Goal: Information Seeking & Learning: Learn about a topic

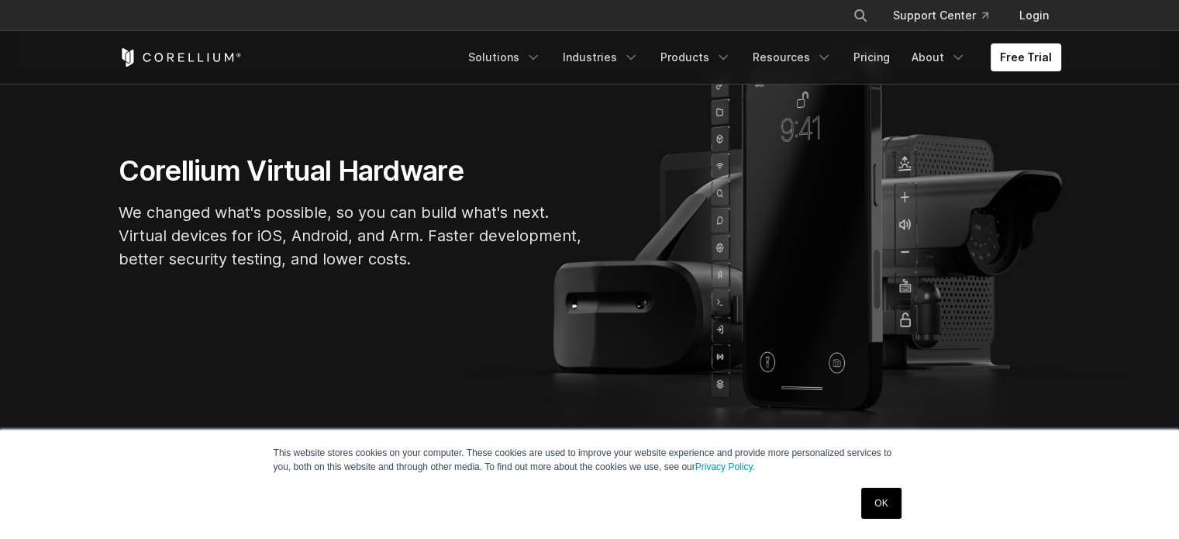
scroll to position [164, 0]
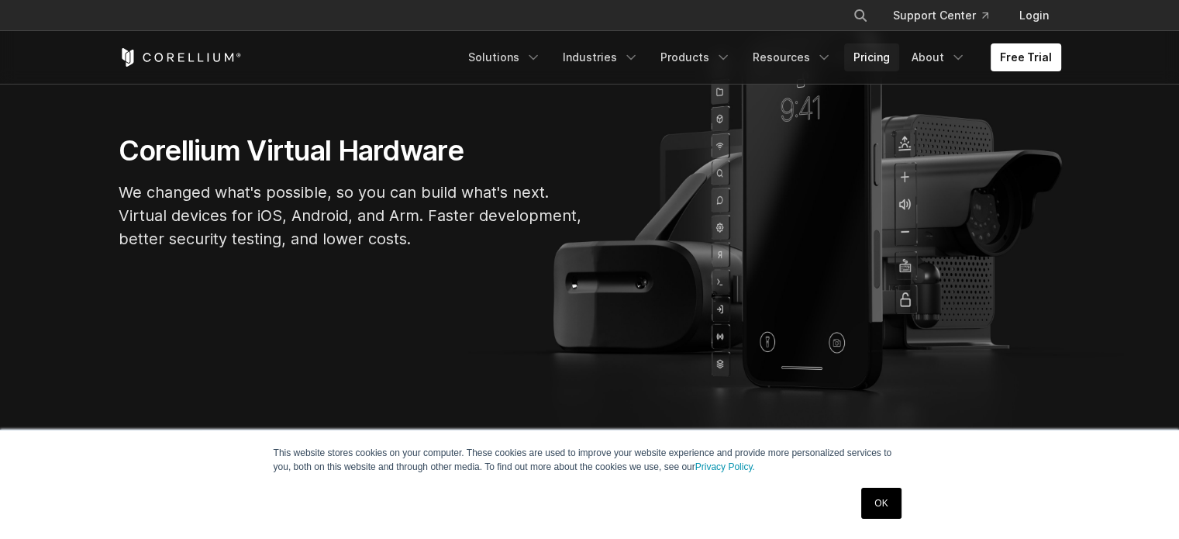
click at [883, 58] on link "Pricing" at bounding box center [871, 57] width 55 height 28
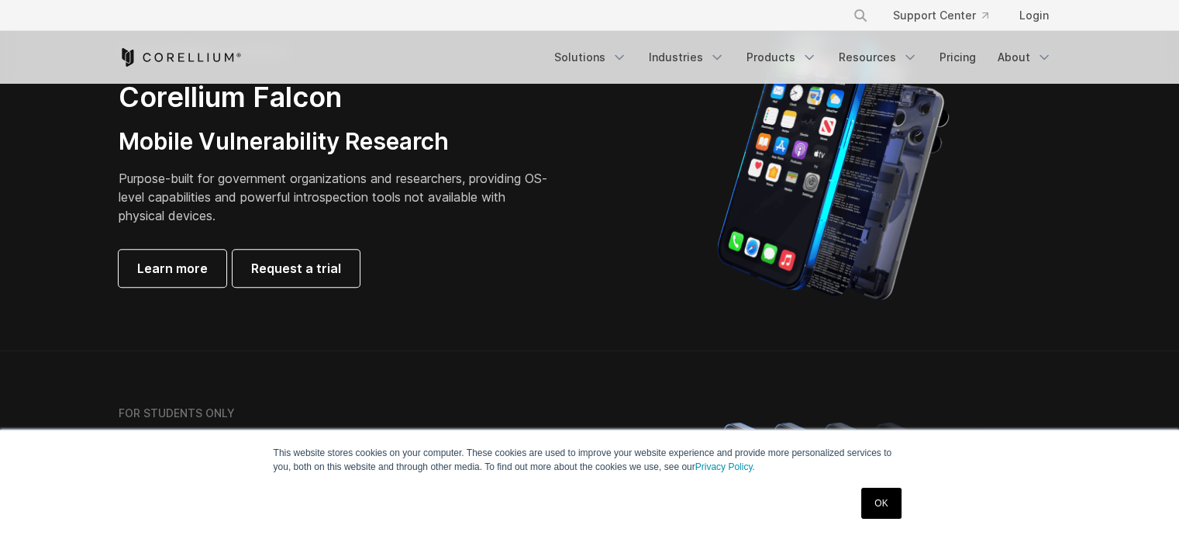
scroll to position [798, 0]
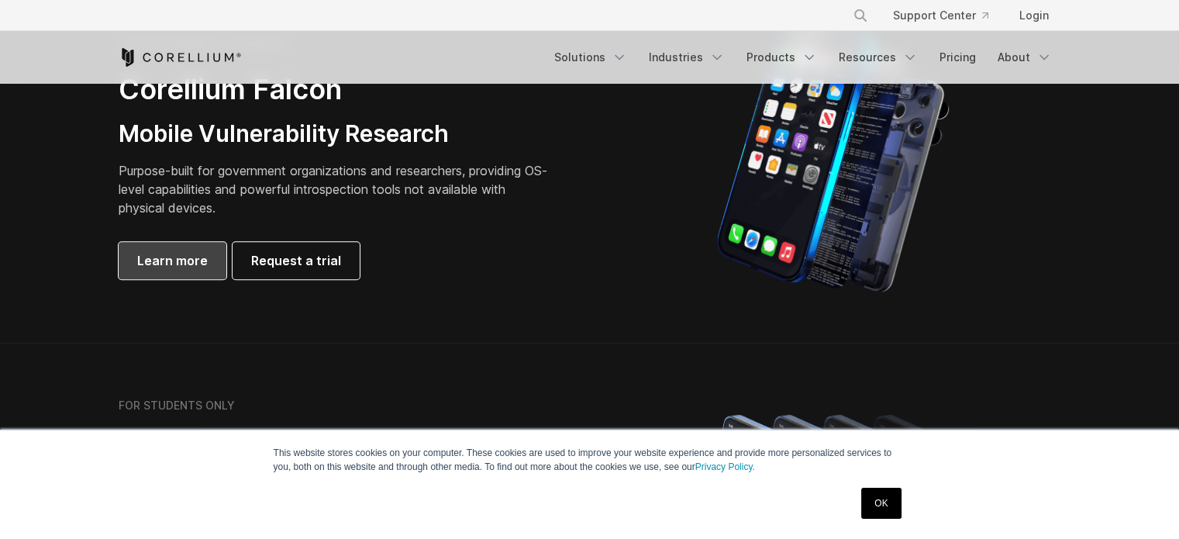
click at [178, 266] on span "Learn more" at bounding box center [172, 260] width 71 height 19
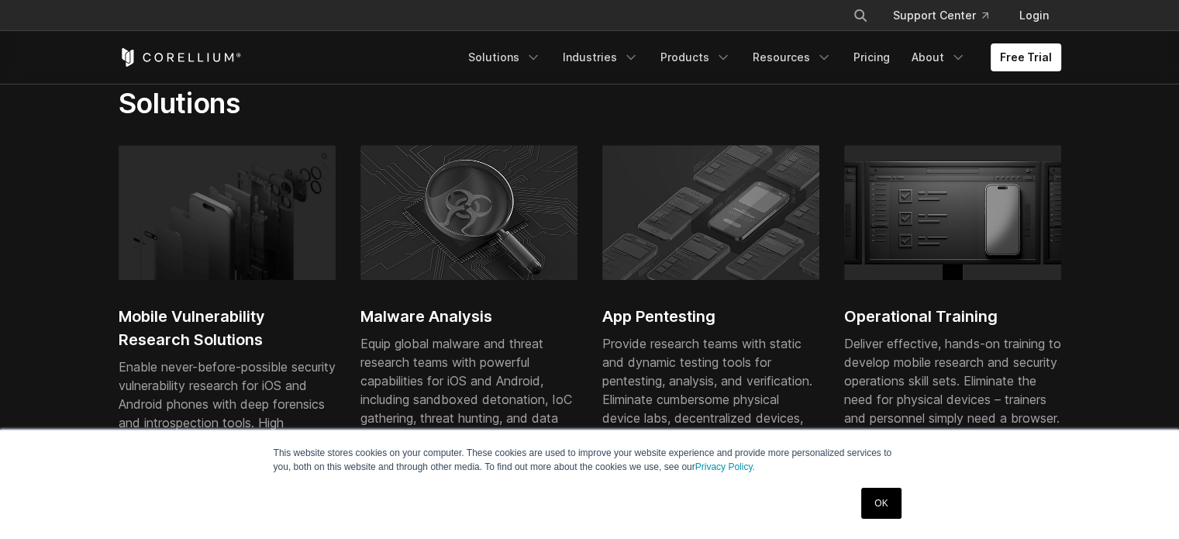
scroll to position [971, 0]
